Goal: Book appointment/travel/reservation

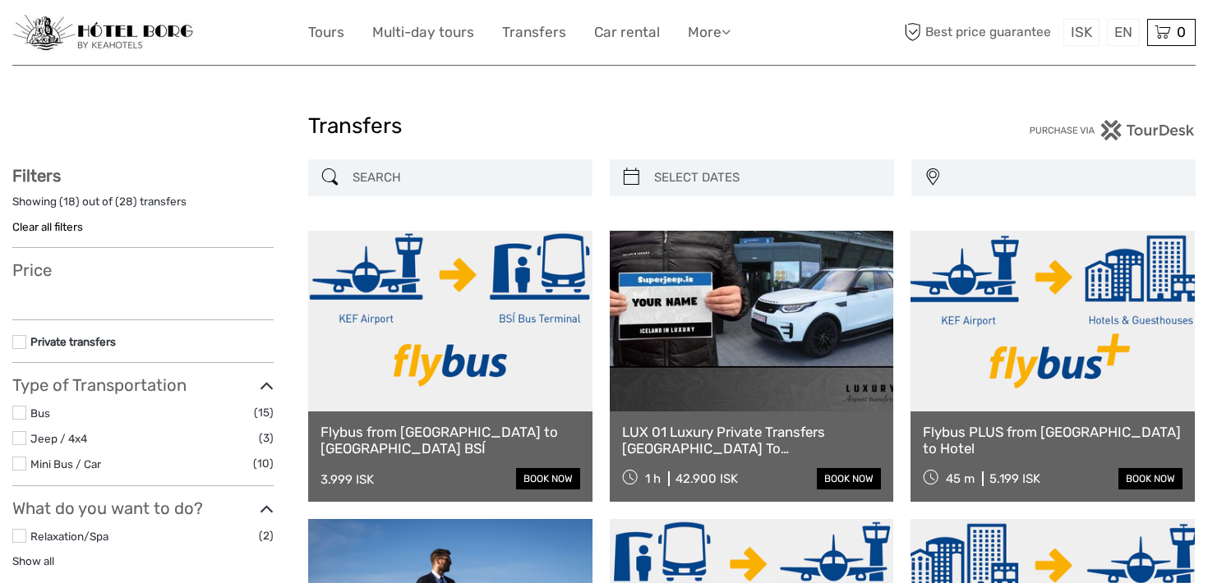
select select
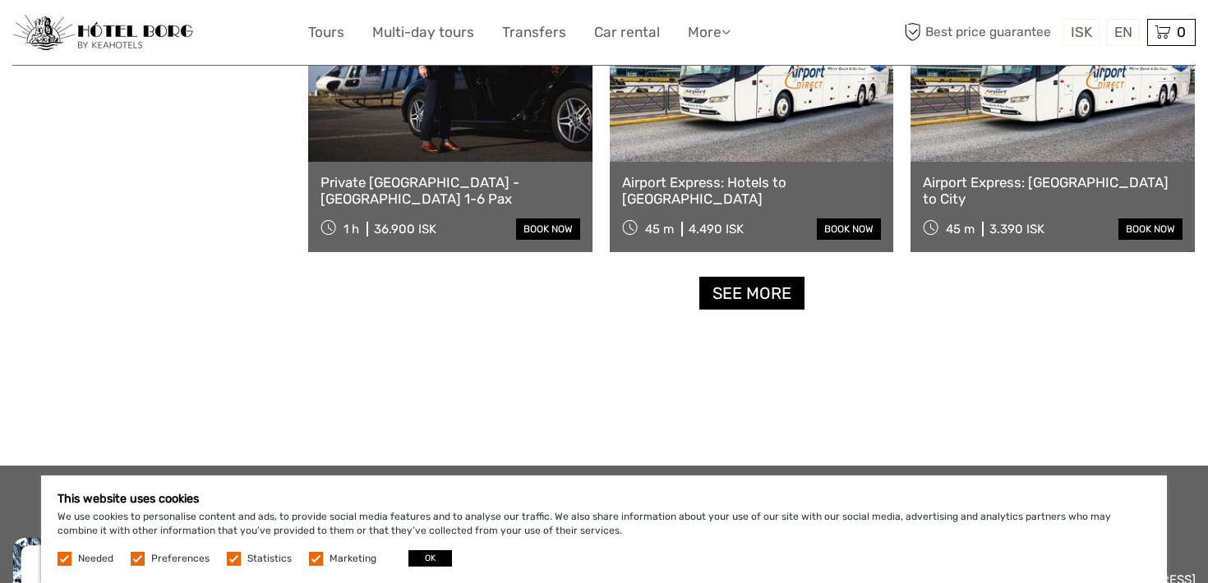
scroll to position [1709, 0]
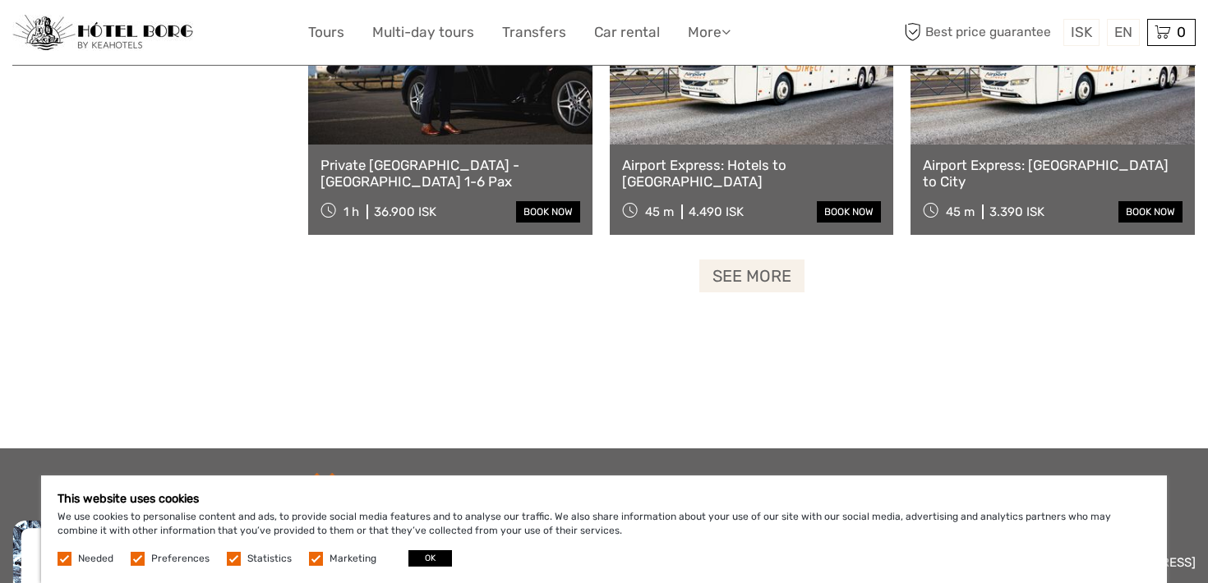
click at [712, 278] on link "See more" at bounding box center [751, 277] width 105 height 34
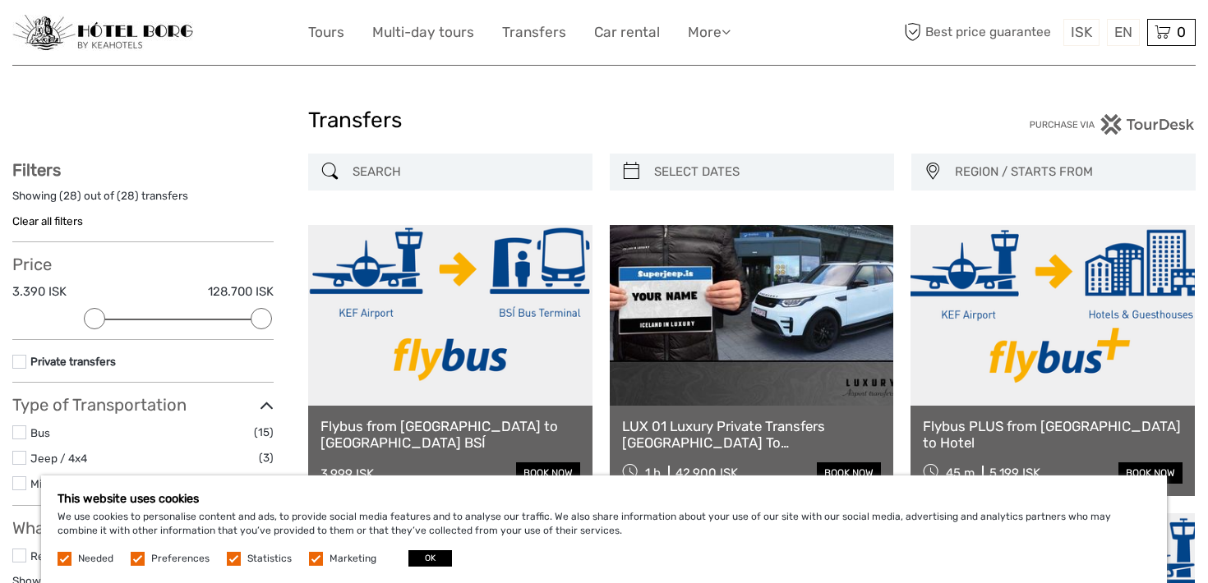
scroll to position [0, 0]
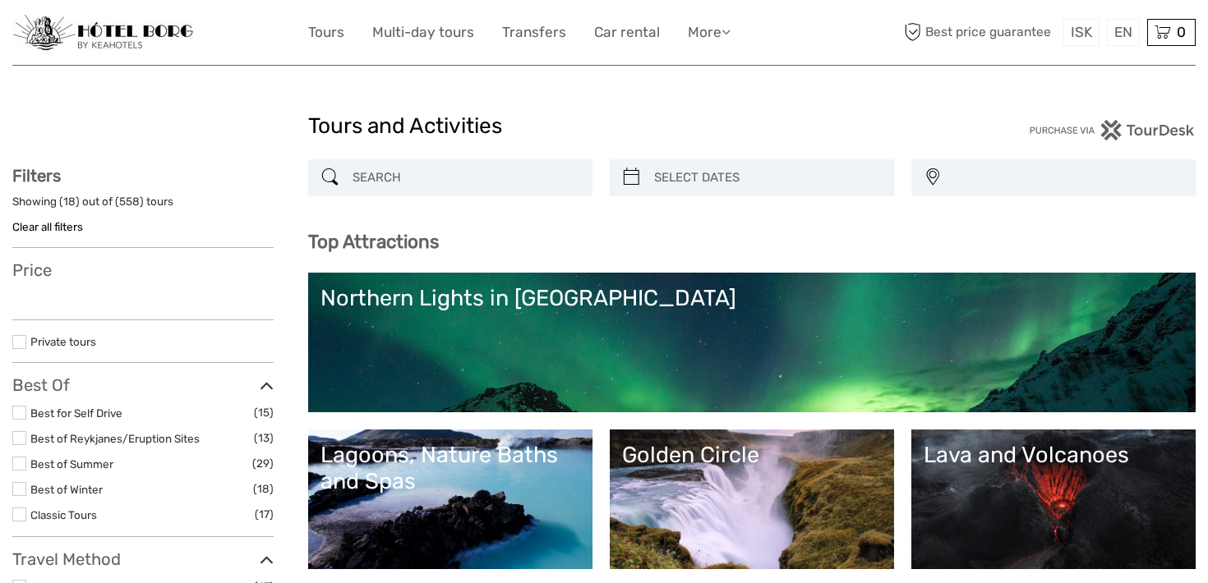
select select
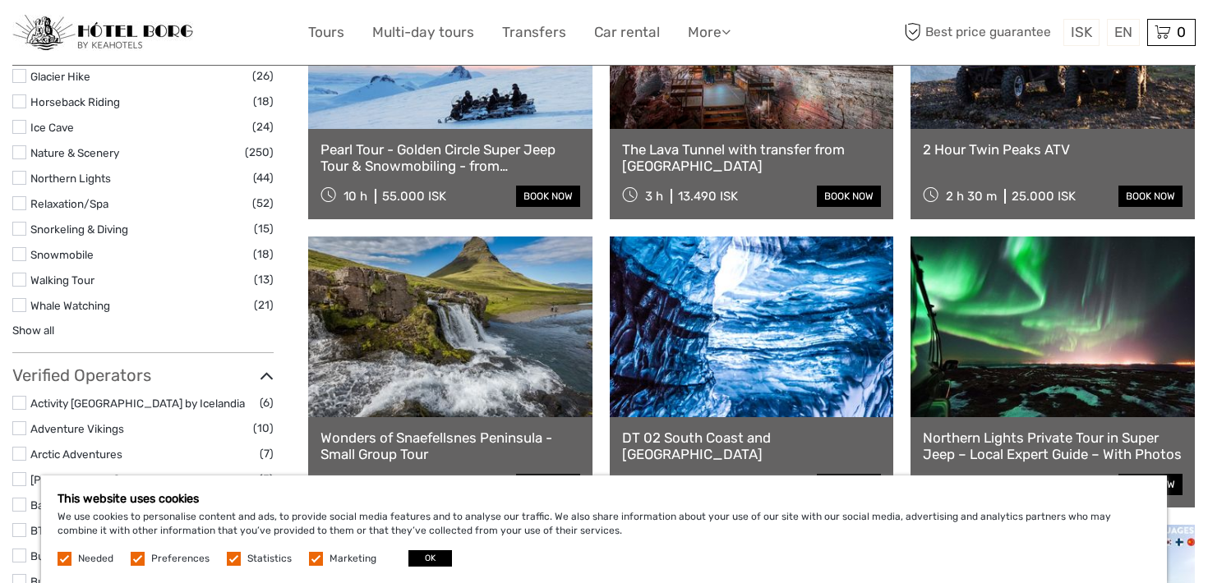
scroll to position [1578, 0]
